Goal: Check status: Check status

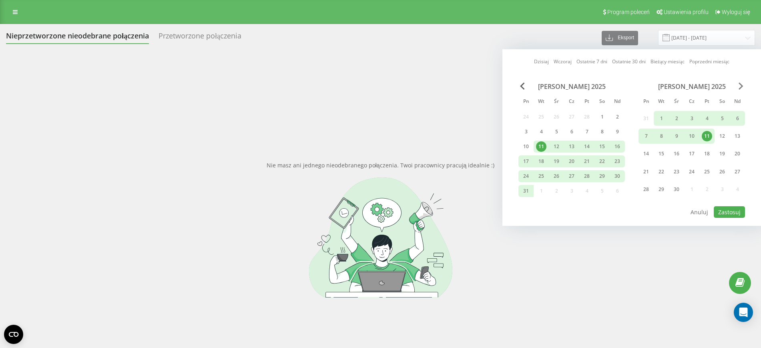
click at [741, 83] on span "Next Month" at bounding box center [741, 85] width 5 height 7
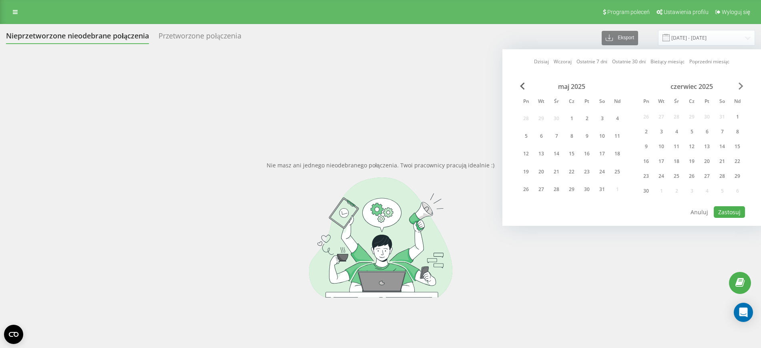
click at [741, 83] on span "Next Month" at bounding box center [741, 85] width 5 height 7
click at [734, 121] on div "6" at bounding box center [737, 118] width 10 height 10
click at [738, 91] on div "lipiec 2025 Pn [PERSON_NAME] Cz Pt So Nd 30 1 2 3 4 5 6 7 8 9 10 11 12 13 14 15…" at bounding box center [692, 140] width 107 height 117
click at [741, 88] on span "Next Month" at bounding box center [741, 85] width 5 height 7
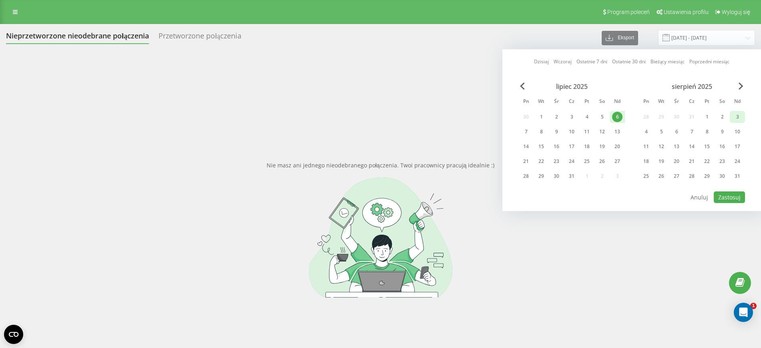
click at [734, 121] on div "3" at bounding box center [737, 117] width 10 height 10
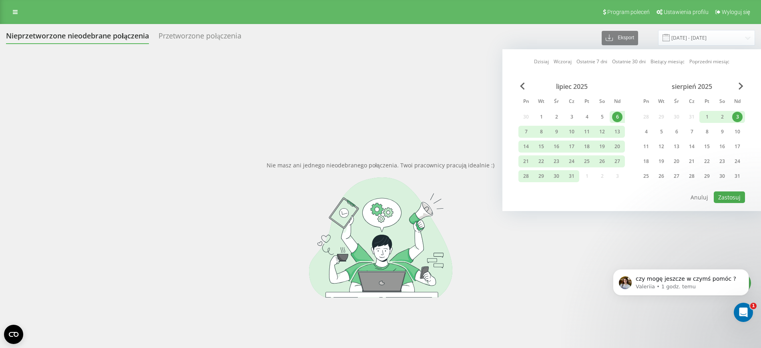
drag, startPoint x: 747, startPoint y: 183, endPoint x: 748, endPoint y: 178, distance: 5.3
click at [747, 182] on div "Dzisiaj Wczoraj Ostatnie 7 dni Ostatnie 30 dni Bieżący miesiąc Poprzedni miesią…" at bounding box center [632, 130] width 259 height 162
drag, startPoint x: 743, startPoint y: 177, endPoint x: 735, endPoint y: 125, distance: 53.1
click at [742, 177] on div "31" at bounding box center [737, 176] width 15 height 12
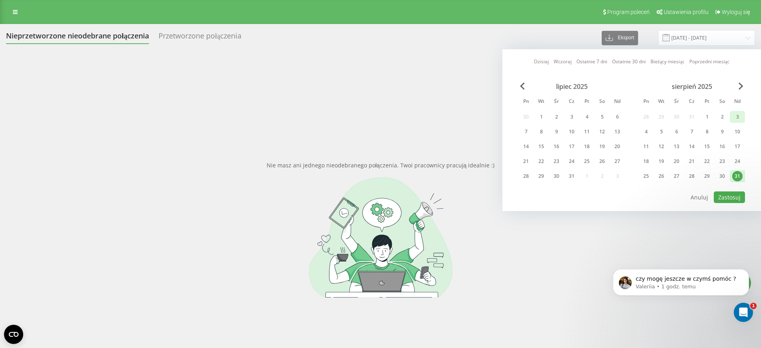
click at [734, 113] on div "3" at bounding box center [737, 117] width 10 height 10
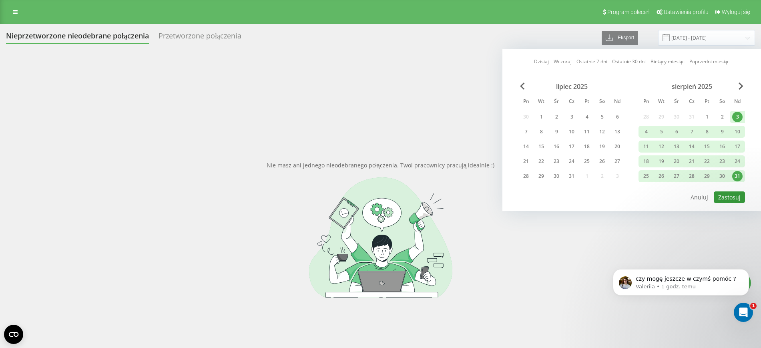
click at [730, 197] on button "Zastosuj" at bounding box center [729, 197] width 31 height 12
type input "[DATE] - [DATE]"
